Goal: Find specific page/section: Find specific page/section

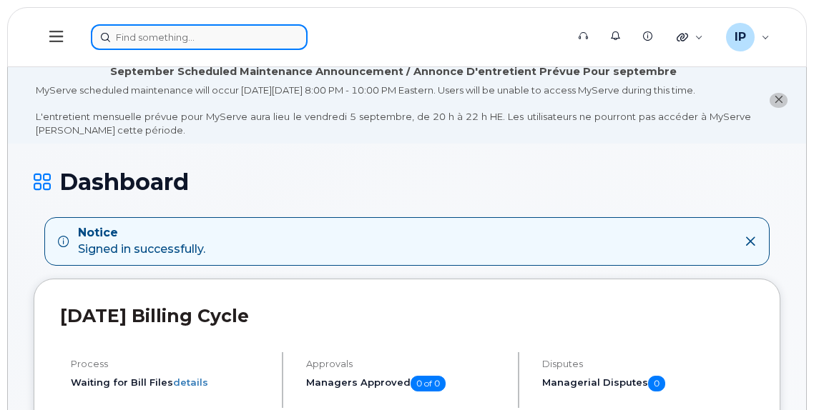
click at [153, 40] on input at bounding box center [199, 37] width 217 height 26
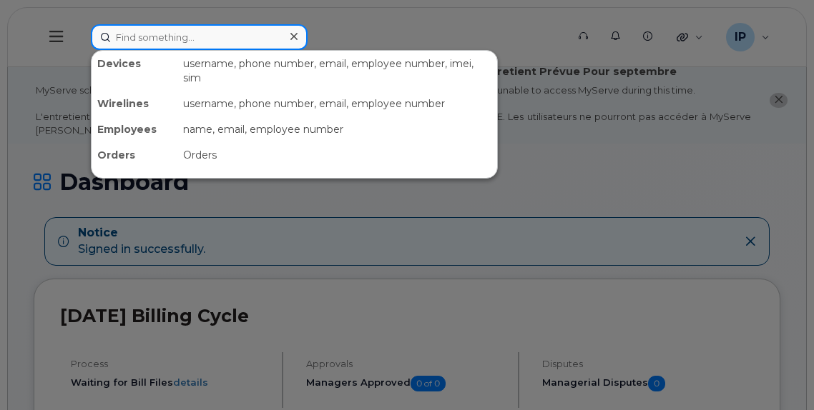
click at [129, 40] on input at bounding box center [199, 37] width 217 height 26
paste input "[PHONE_NUMBER]"
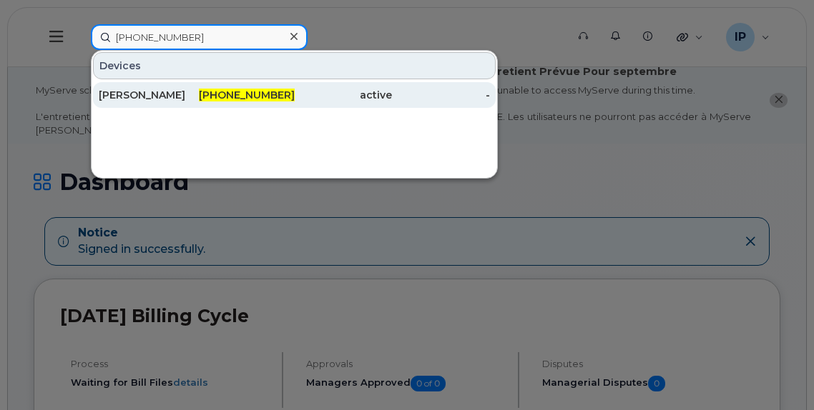
type input "[PHONE_NUMBER]"
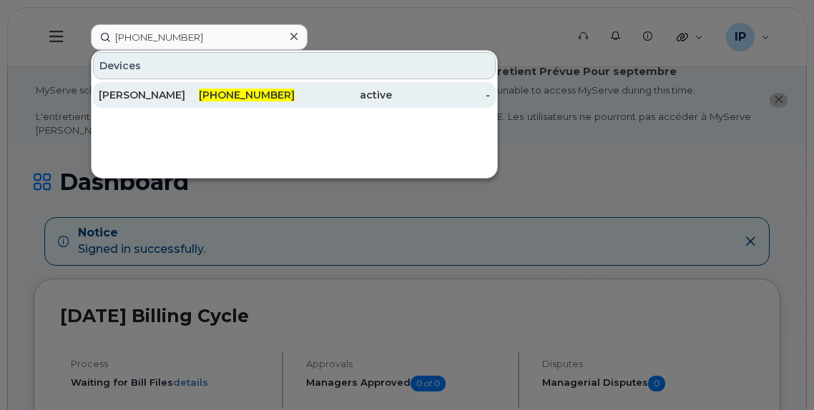
click at [249, 91] on span "[PHONE_NUMBER]" at bounding box center [247, 95] width 96 height 13
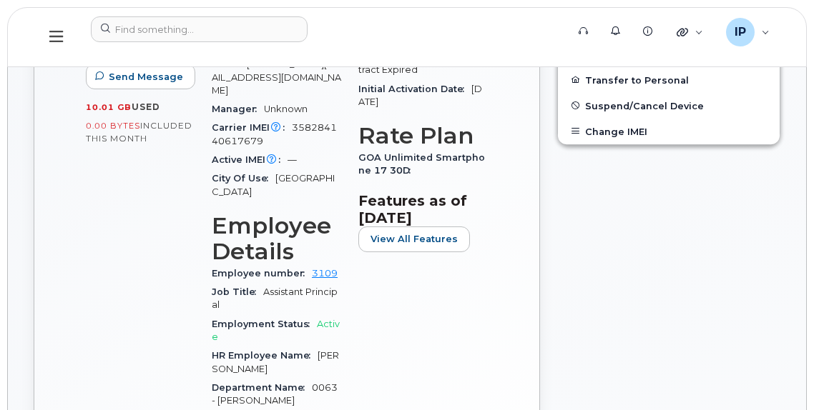
scroll to position [631, 0]
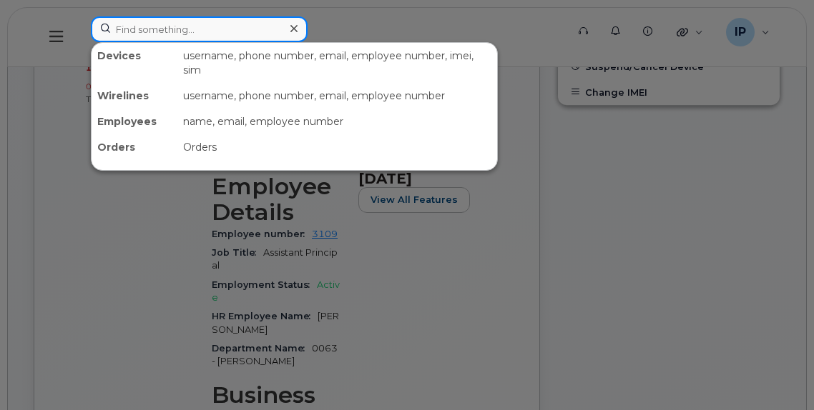
click at [141, 26] on input at bounding box center [199, 29] width 217 height 26
paste input "587-337-7254"
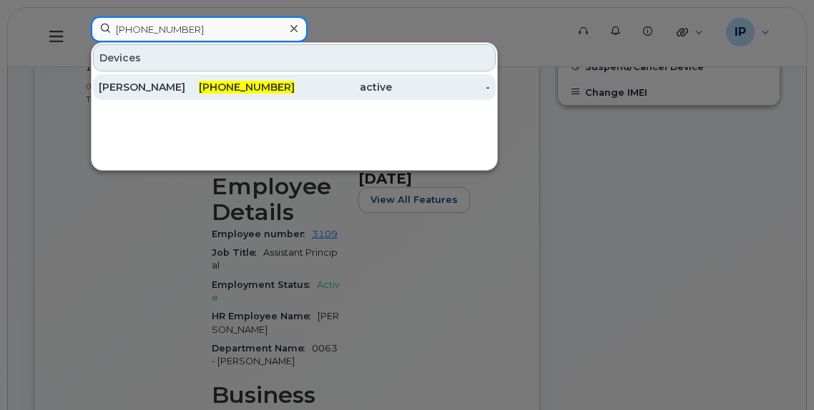
type input "587-337-7254"
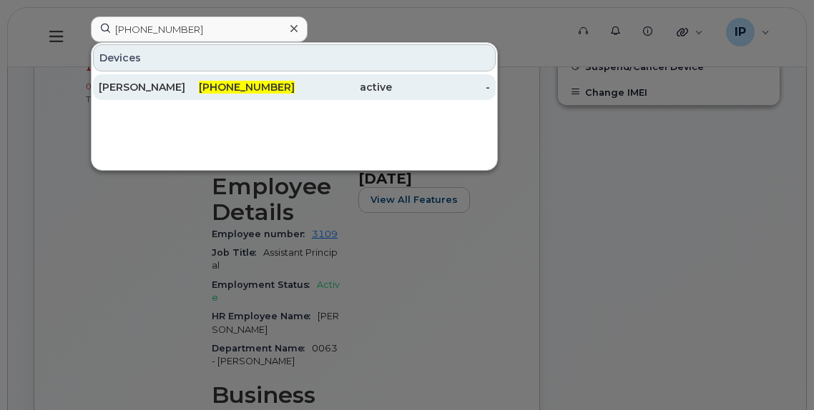
click at [264, 87] on span "587-337-7254" at bounding box center [247, 87] width 96 height 13
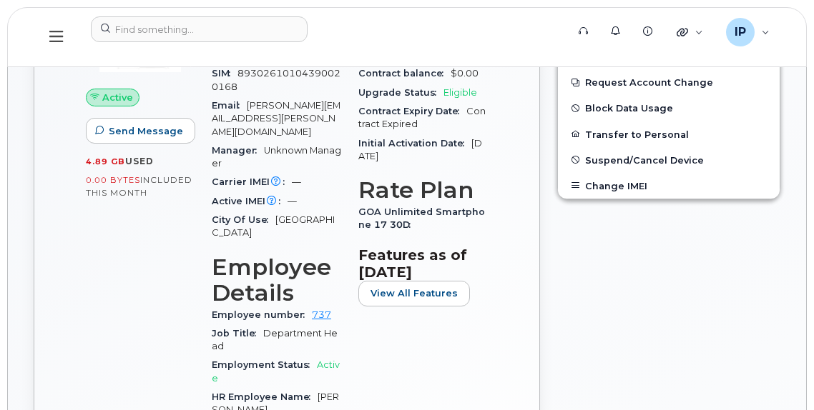
scroll to position [560, 0]
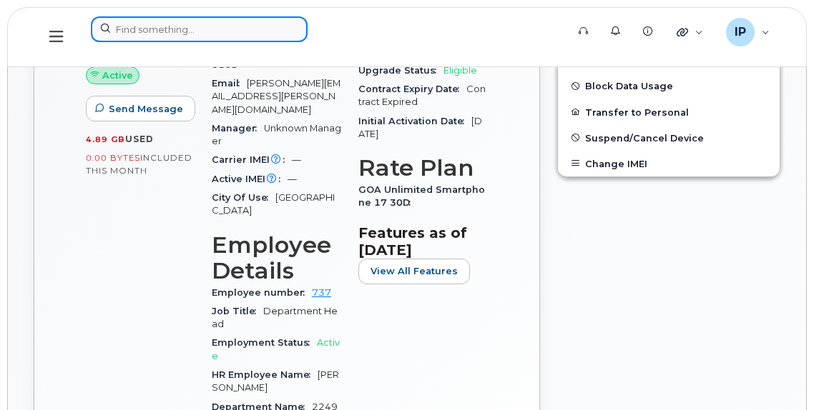
click at [229, 28] on input at bounding box center [199, 29] width 217 height 26
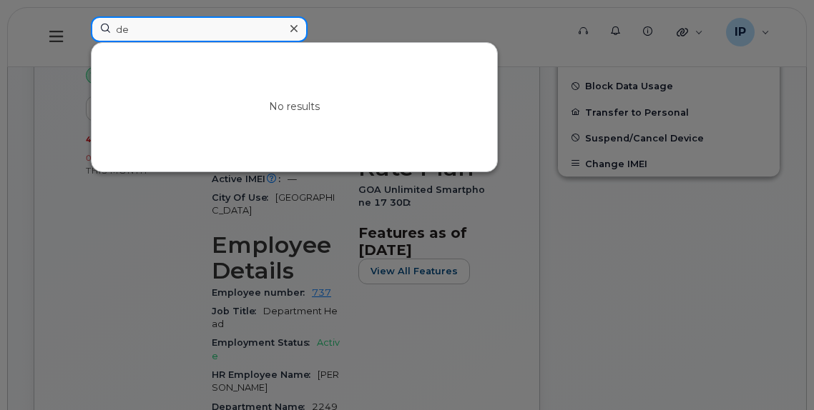
type input "d"
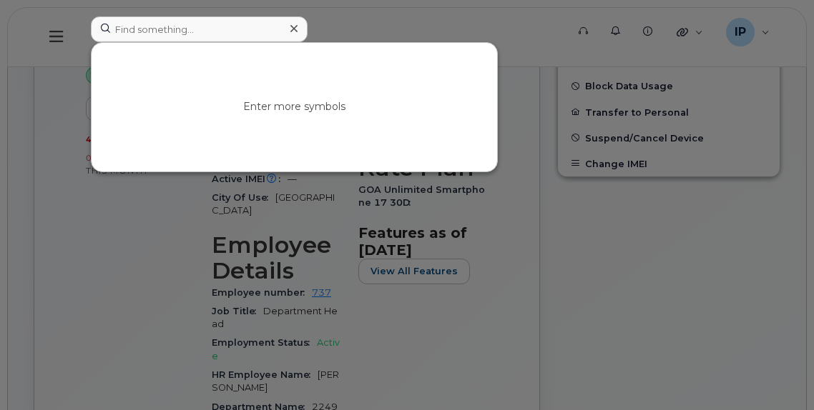
click at [611, 211] on div at bounding box center [407, 205] width 814 height 410
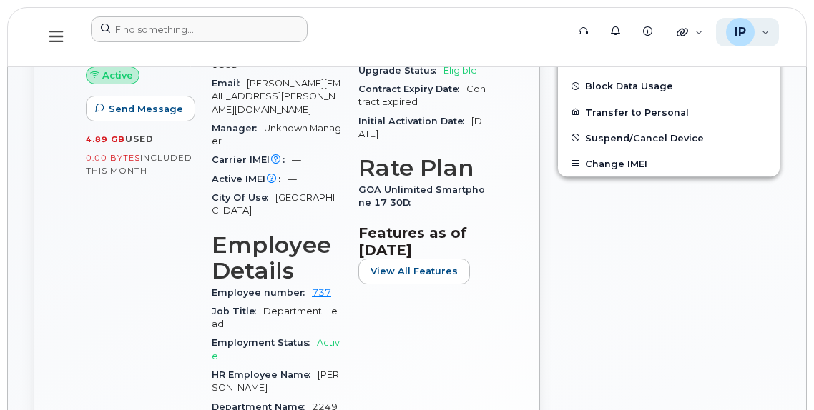
click at [760, 20] on div "IP Ian Pitt Wireless Admin" at bounding box center [748, 32] width 64 height 29
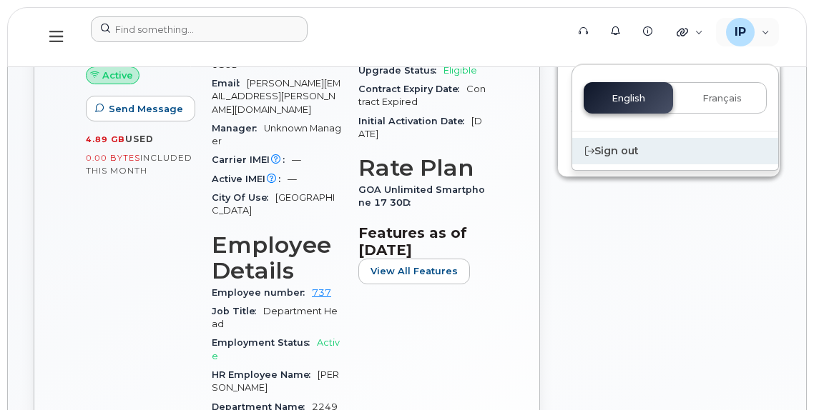
click at [617, 148] on div "Sign out" at bounding box center [675, 151] width 206 height 26
